Goal: Task Accomplishment & Management: Manage account settings

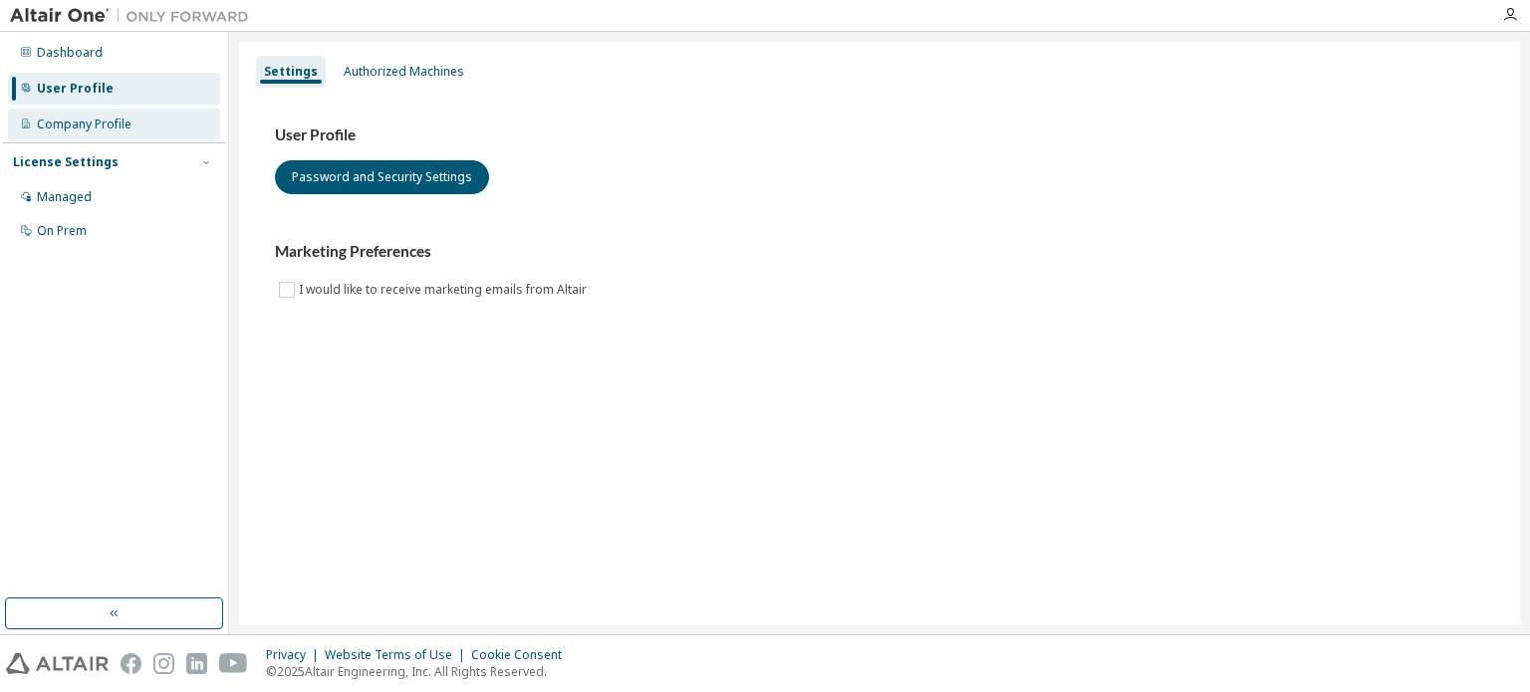
click at [125, 126] on div "Company Profile" at bounding box center [84, 125] width 95 height 16
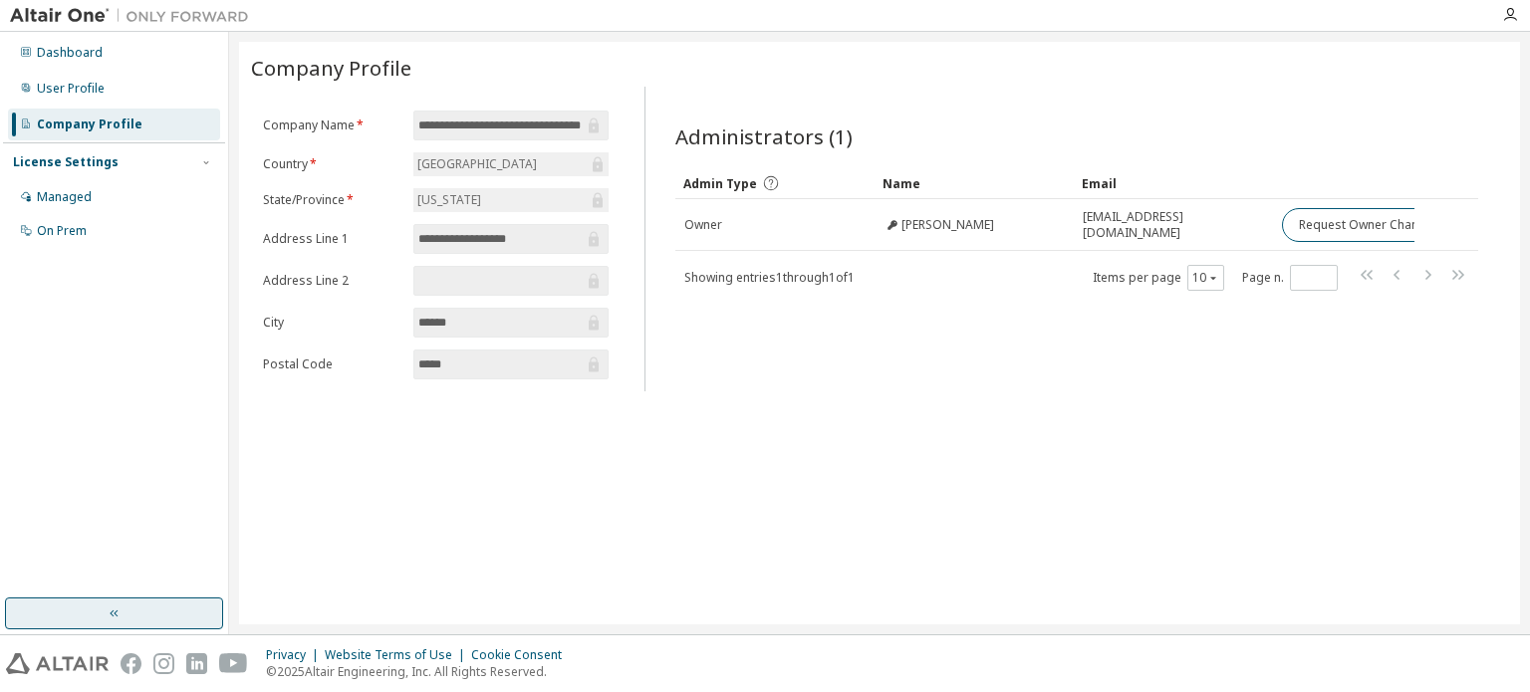
click at [173, 597] on button "button" at bounding box center [114, 613] width 218 height 32
